Goal: Task Accomplishment & Management: Use online tool/utility

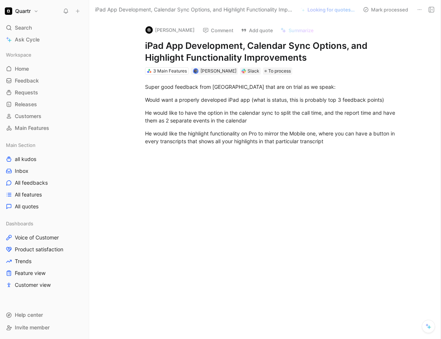
click at [153, 27] on button "[PERSON_NAME]" at bounding box center [170, 29] width 56 height 11
click at [335, 12] on button "3 quotes to verify" at bounding box center [334, 9] width 47 height 10
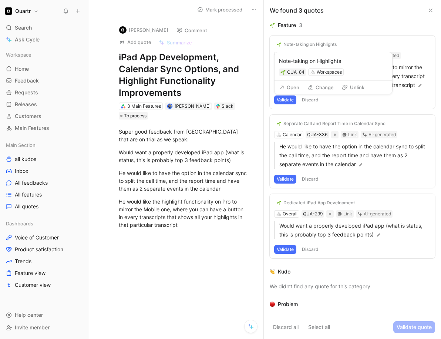
click at [317, 85] on button "Change" at bounding box center [320, 87] width 33 height 10
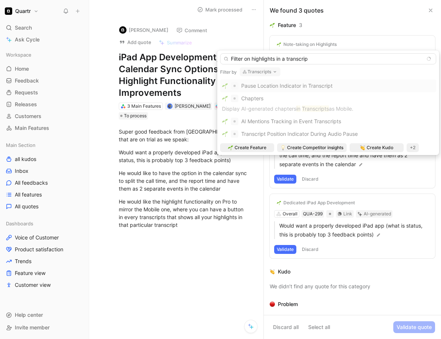
type input "Filter on highlights in a transcript"
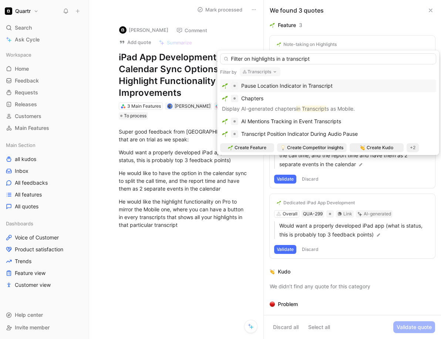
click at [309, 61] on input "Filter on highlights in a transcript" at bounding box center [328, 58] width 216 height 11
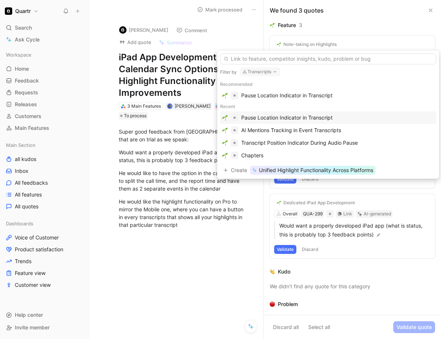
click at [309, 61] on input "text" at bounding box center [328, 58] width 216 height 11
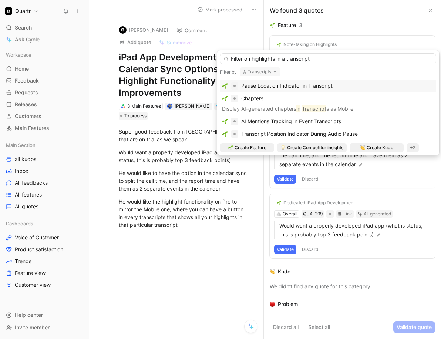
drag, startPoint x: 313, startPoint y: 60, endPoint x: 221, endPoint y: 54, distance: 92.6
click at [221, 54] on input "Filter on highlights in a transcript" at bounding box center [328, 58] width 216 height 11
type input "Filter on highlights in a transcript"
click at [242, 148] on span "Create Feature" at bounding box center [251, 147] width 32 height 7
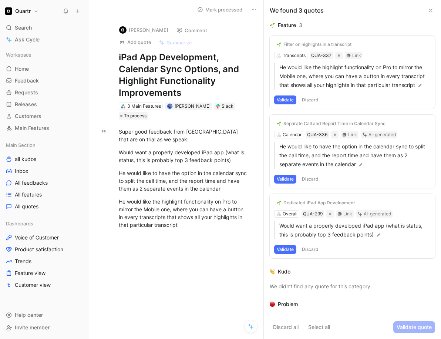
click at [286, 104] on button "Validate" at bounding box center [285, 99] width 22 height 9
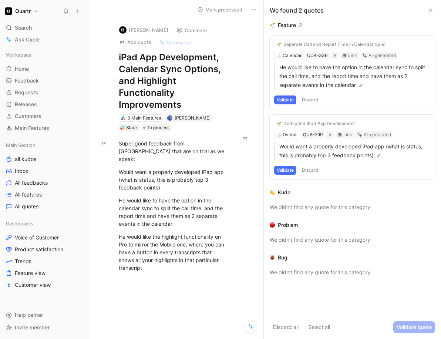
click at [281, 101] on button "Validate" at bounding box center [285, 99] width 22 height 9
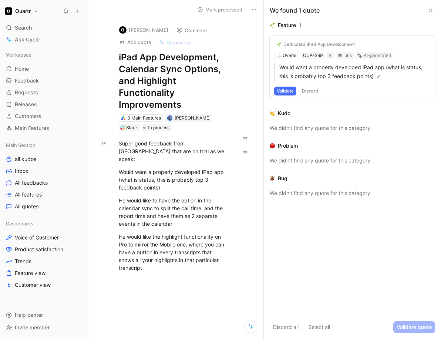
click at [283, 91] on button "Validate" at bounding box center [285, 91] width 22 height 9
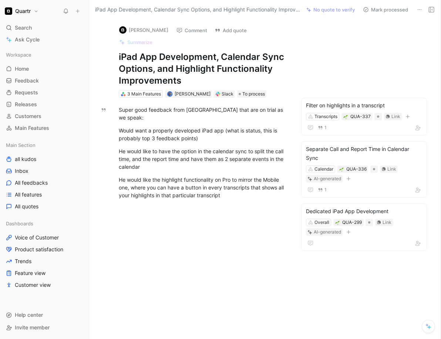
click at [395, 13] on button "Mark processed" at bounding box center [386, 9] width 52 height 10
